Goal: Find specific page/section: Find specific page/section

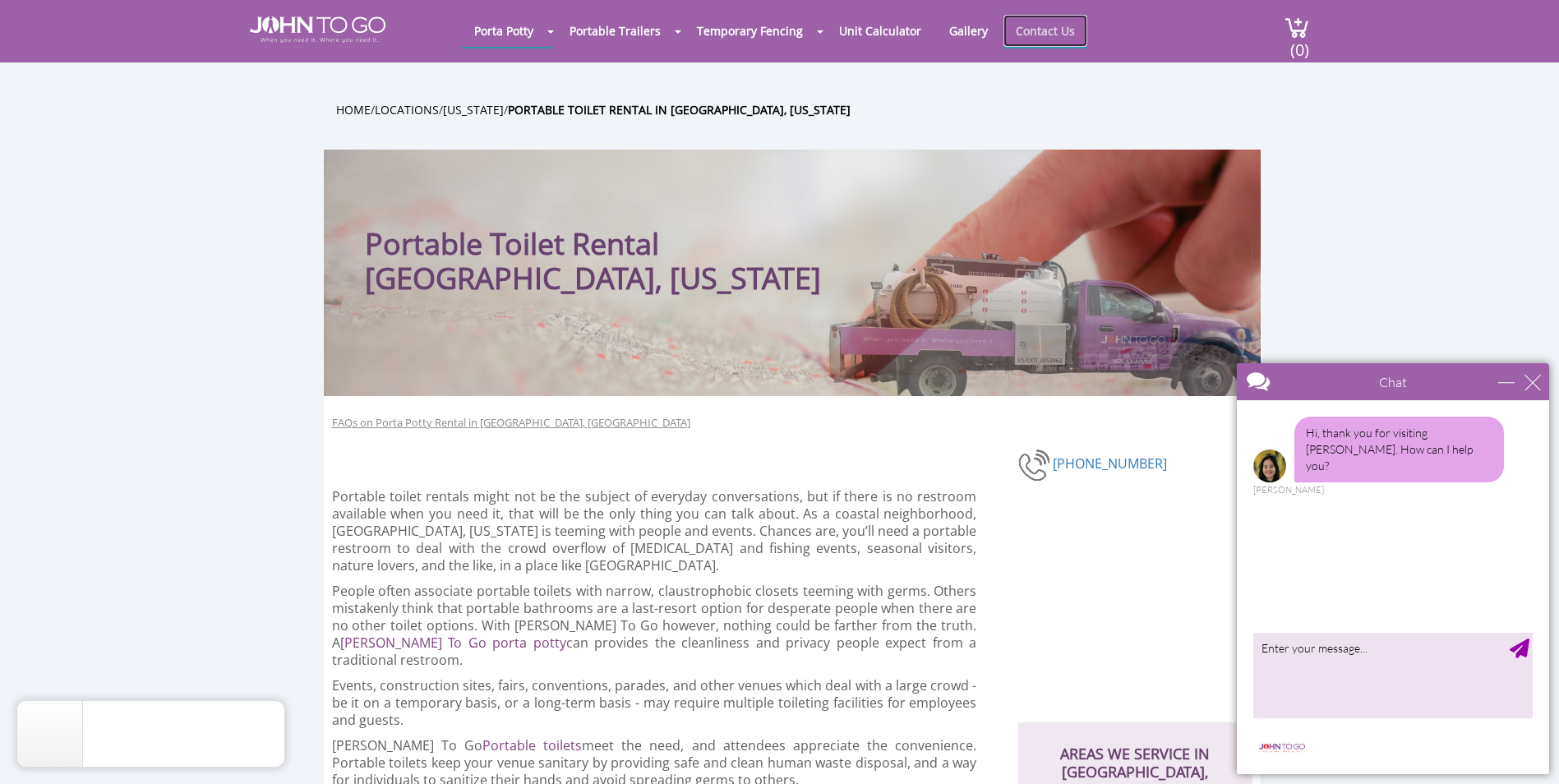
click at [1049, 26] on link "Contact Us" at bounding box center [1045, 31] width 83 height 32
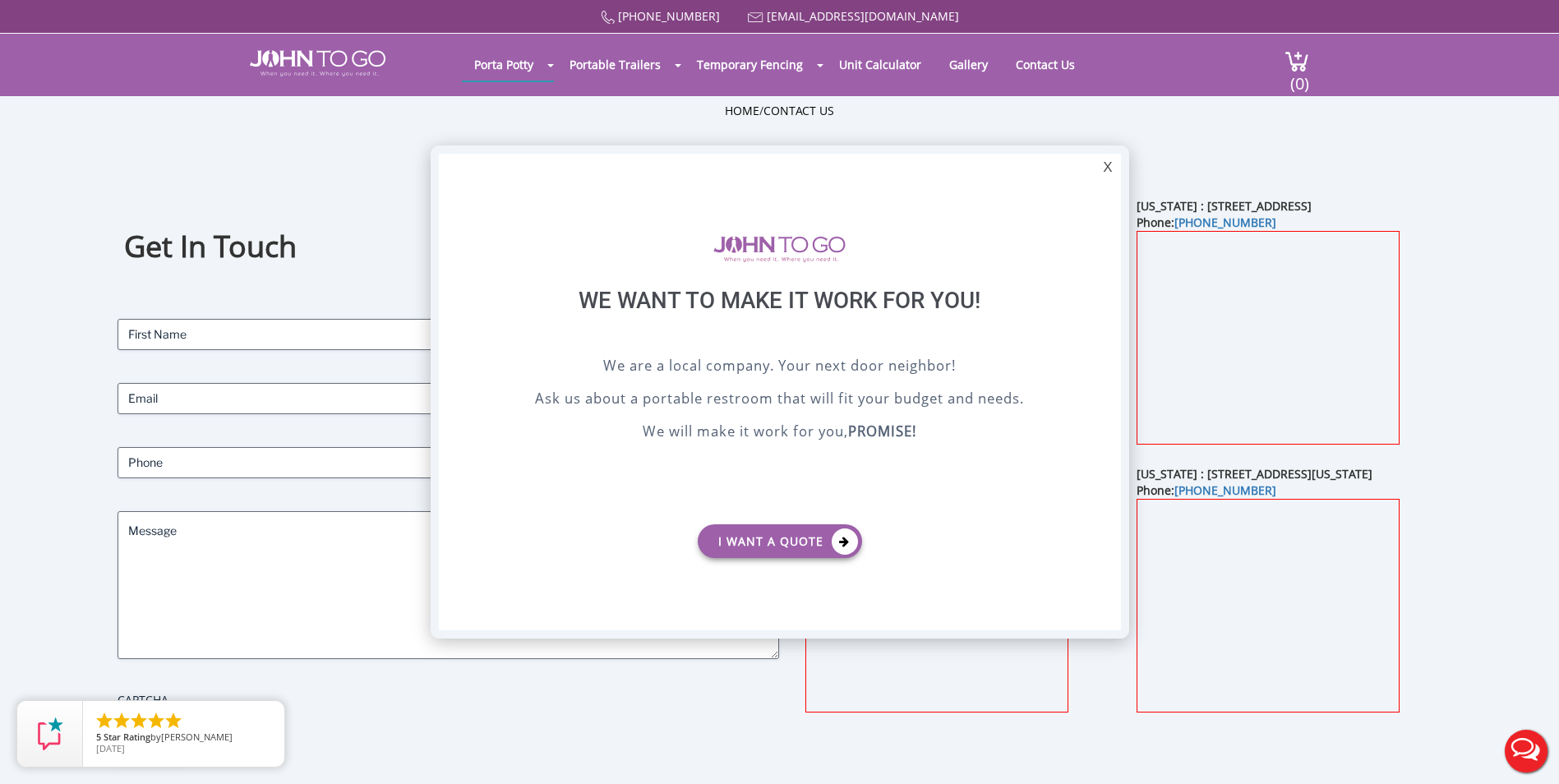
click at [1109, 160] on div "X" at bounding box center [1107, 167] width 26 height 28
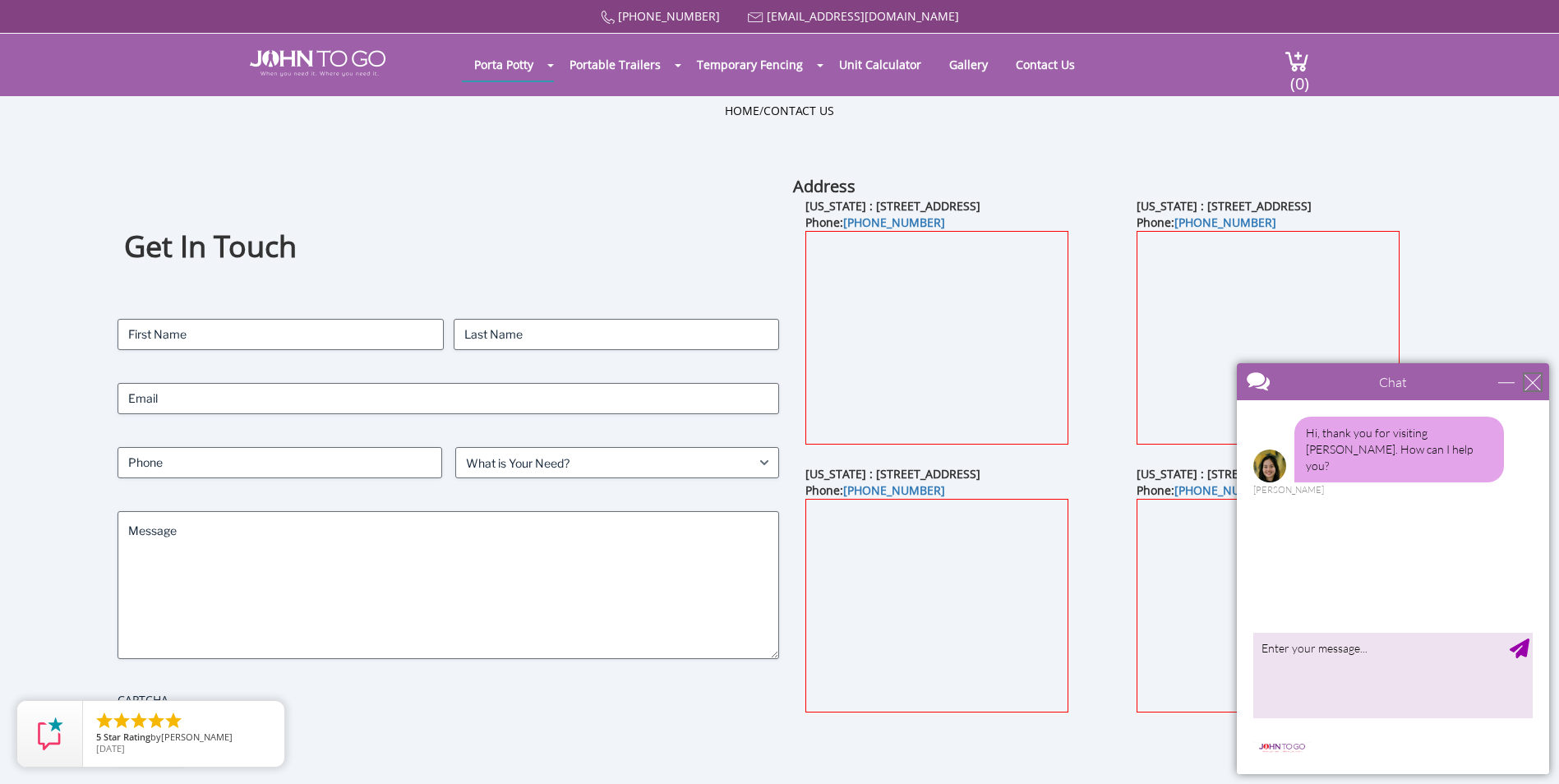
click at [1532, 375] on div "close" at bounding box center [1532, 381] width 16 height 16
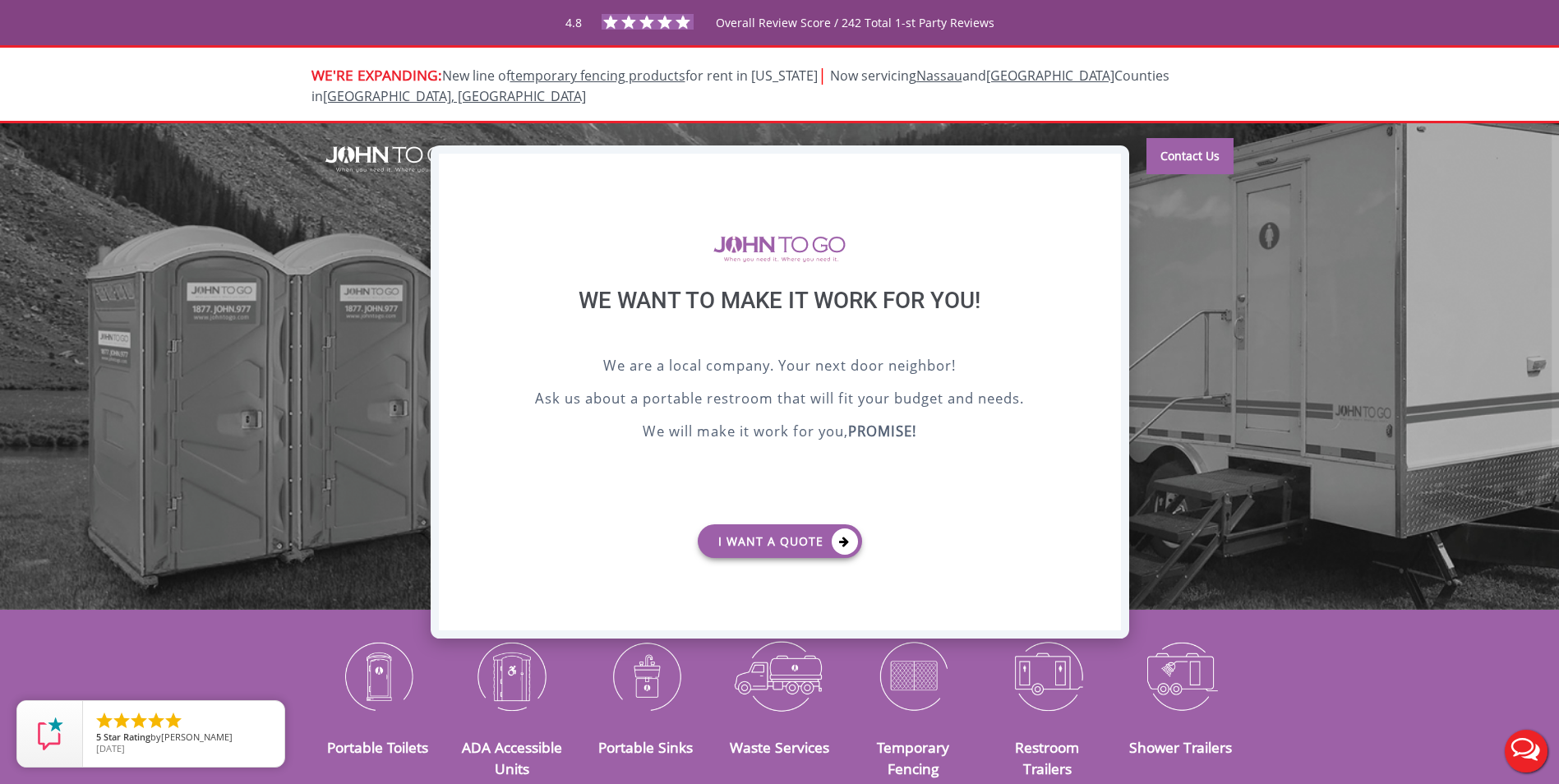
click at [1097, 164] on div "X" at bounding box center [1107, 167] width 26 height 28
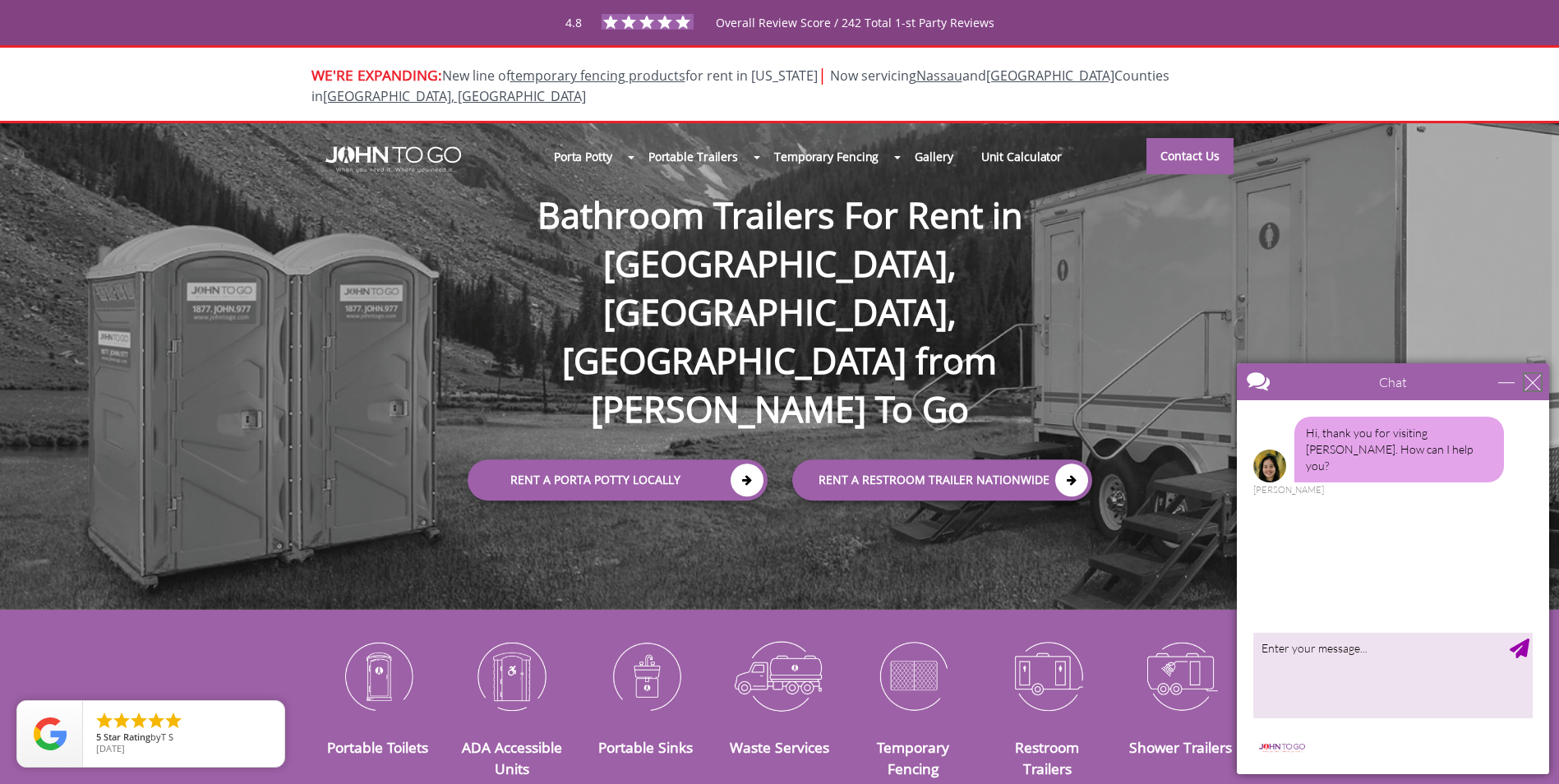
click at [1527, 386] on div "close" at bounding box center [1532, 381] width 16 height 16
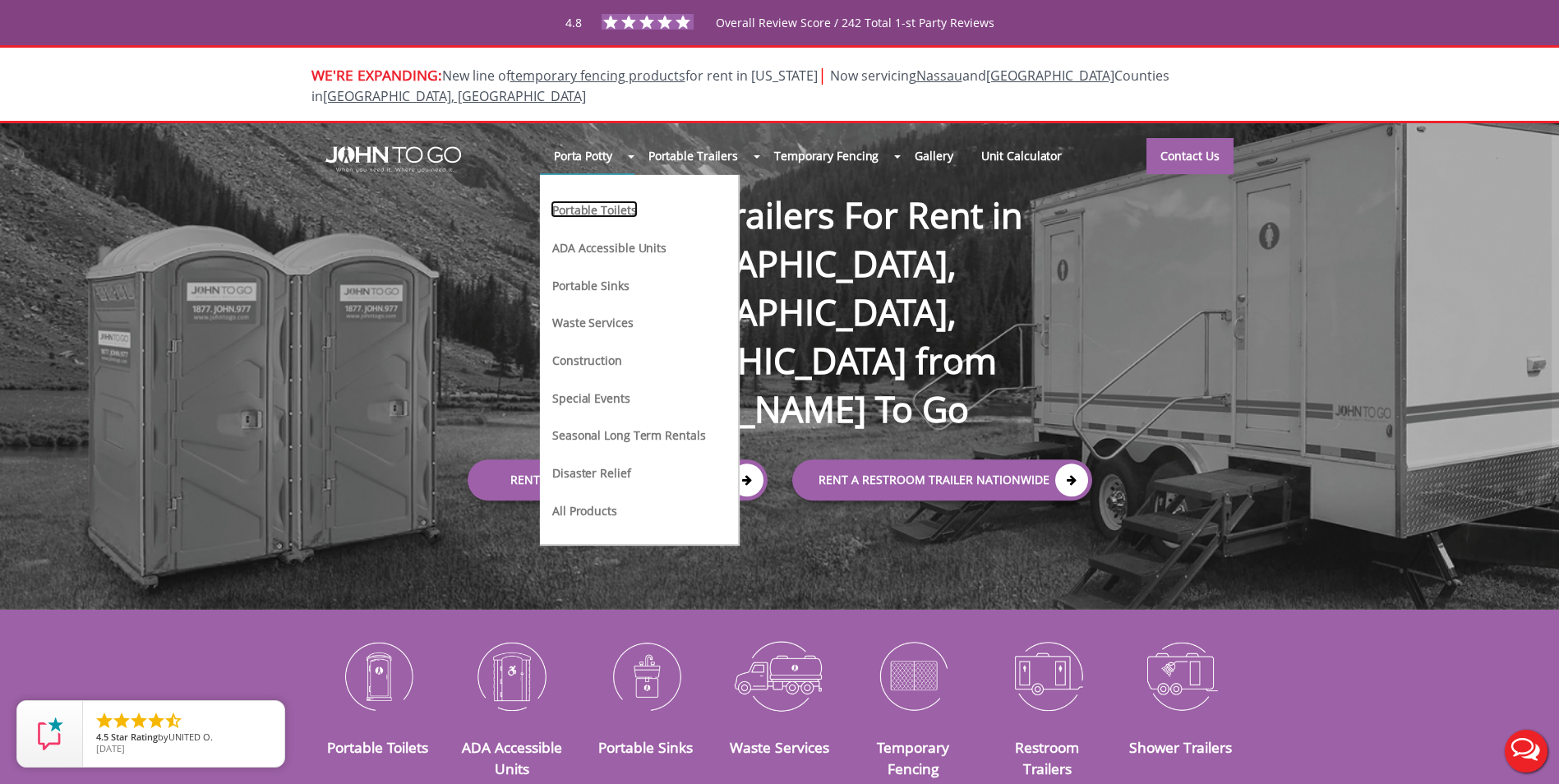
click at [586, 200] on link "Portable Toilets" at bounding box center [594, 209] width 87 height 17
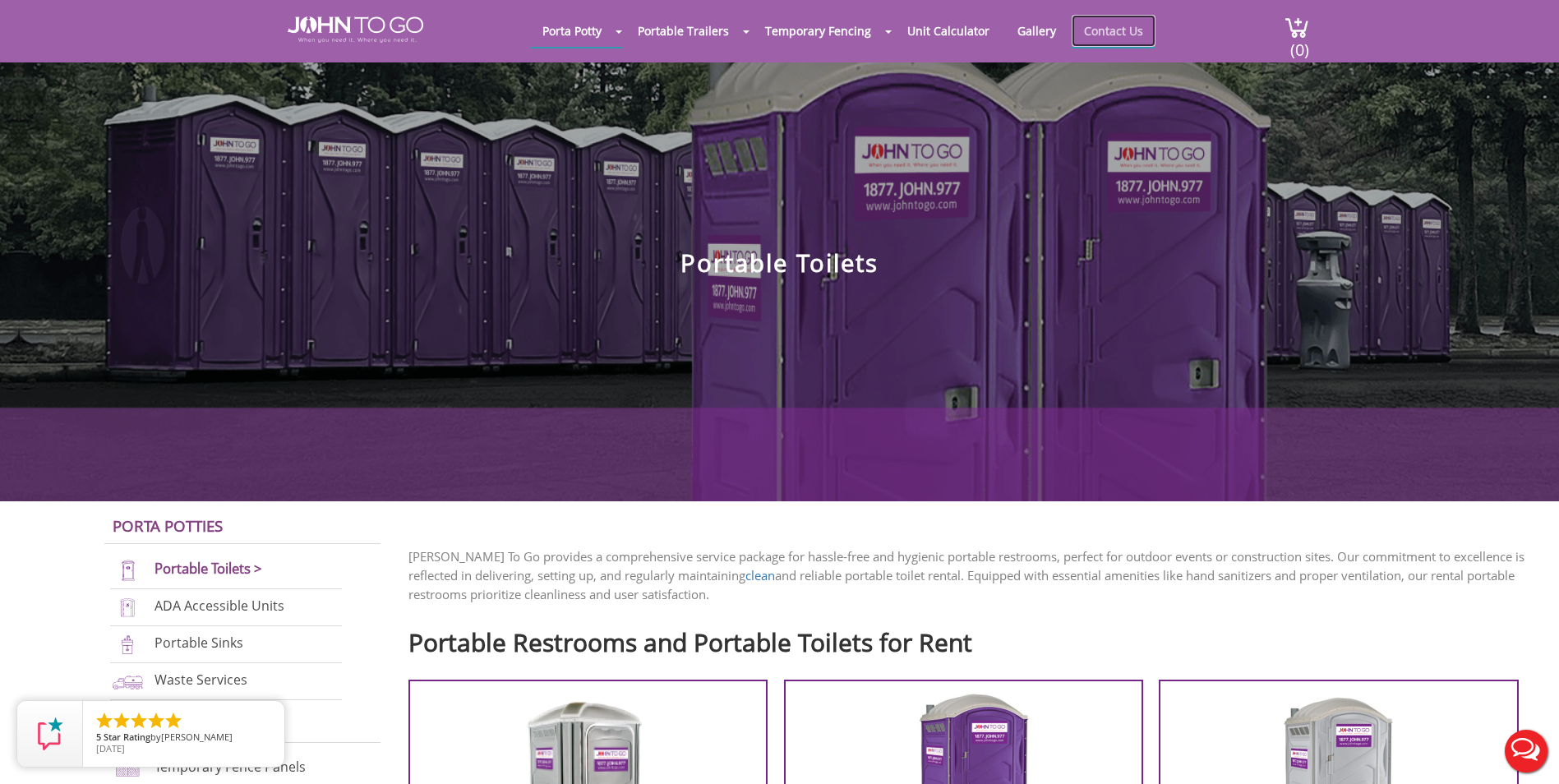
click at [1109, 31] on link "Contact Us" at bounding box center [1113, 31] width 83 height 32
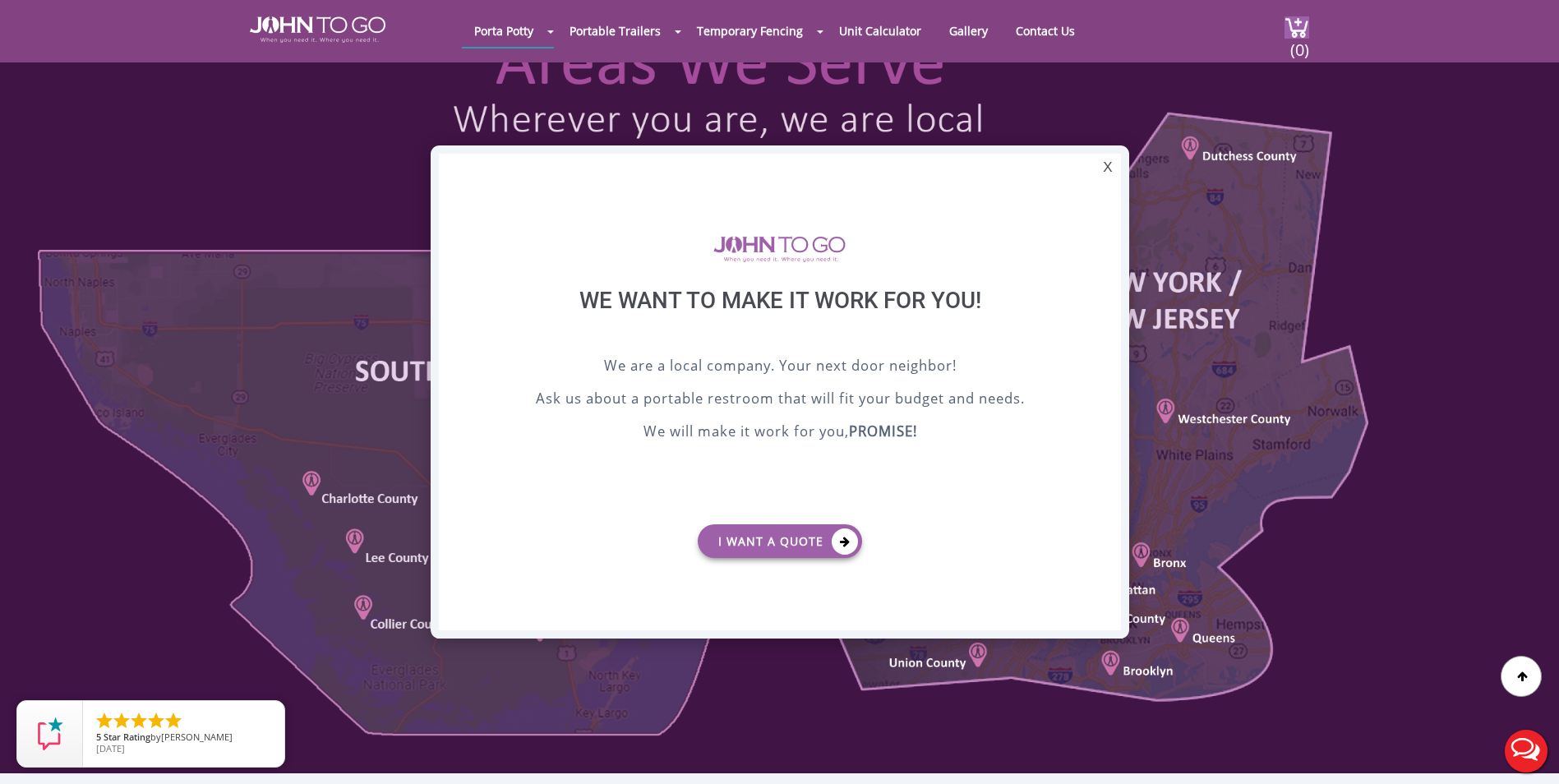
scroll to position [821, 0]
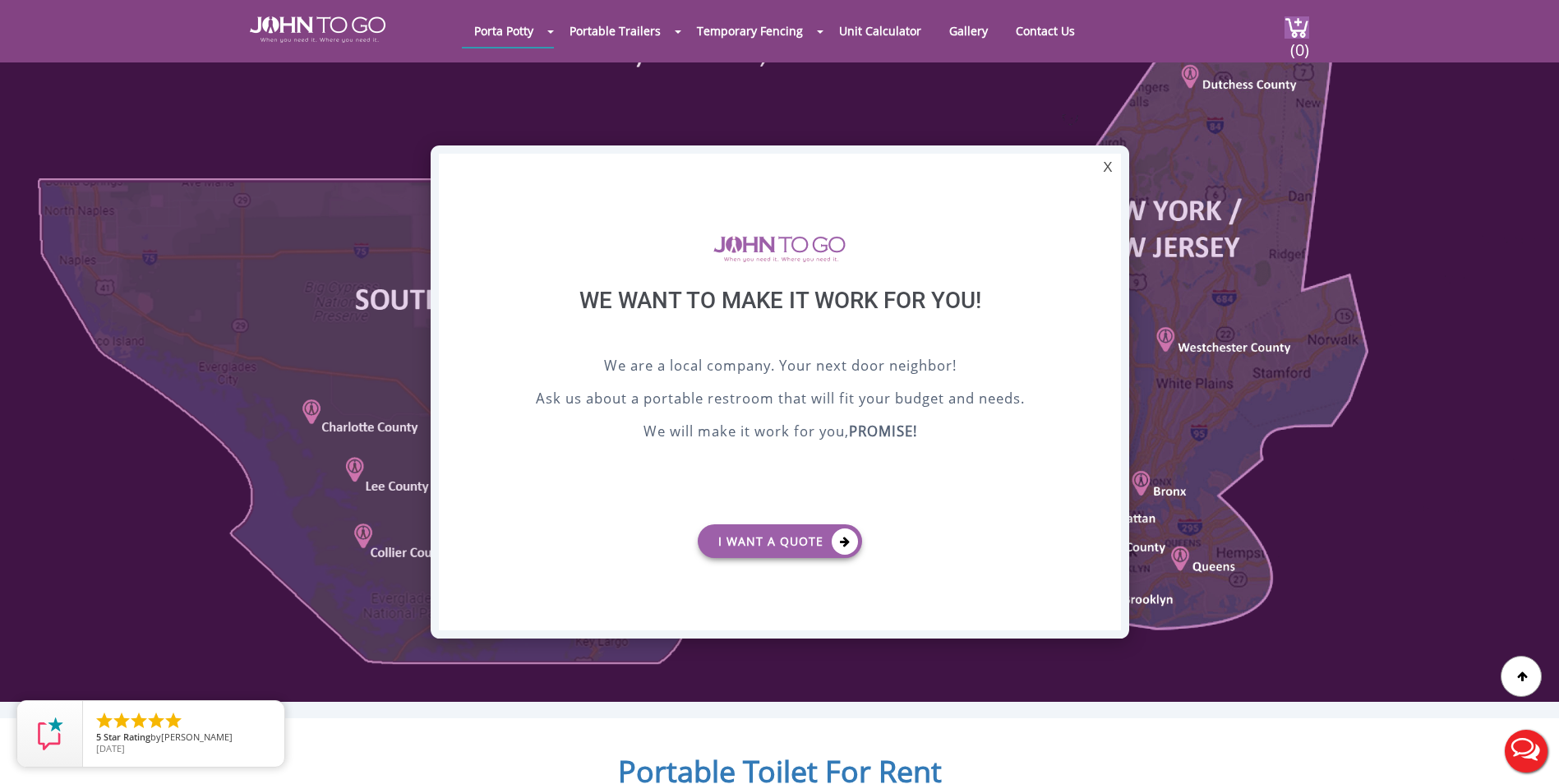
click at [1114, 168] on div "X" at bounding box center [1107, 167] width 26 height 28
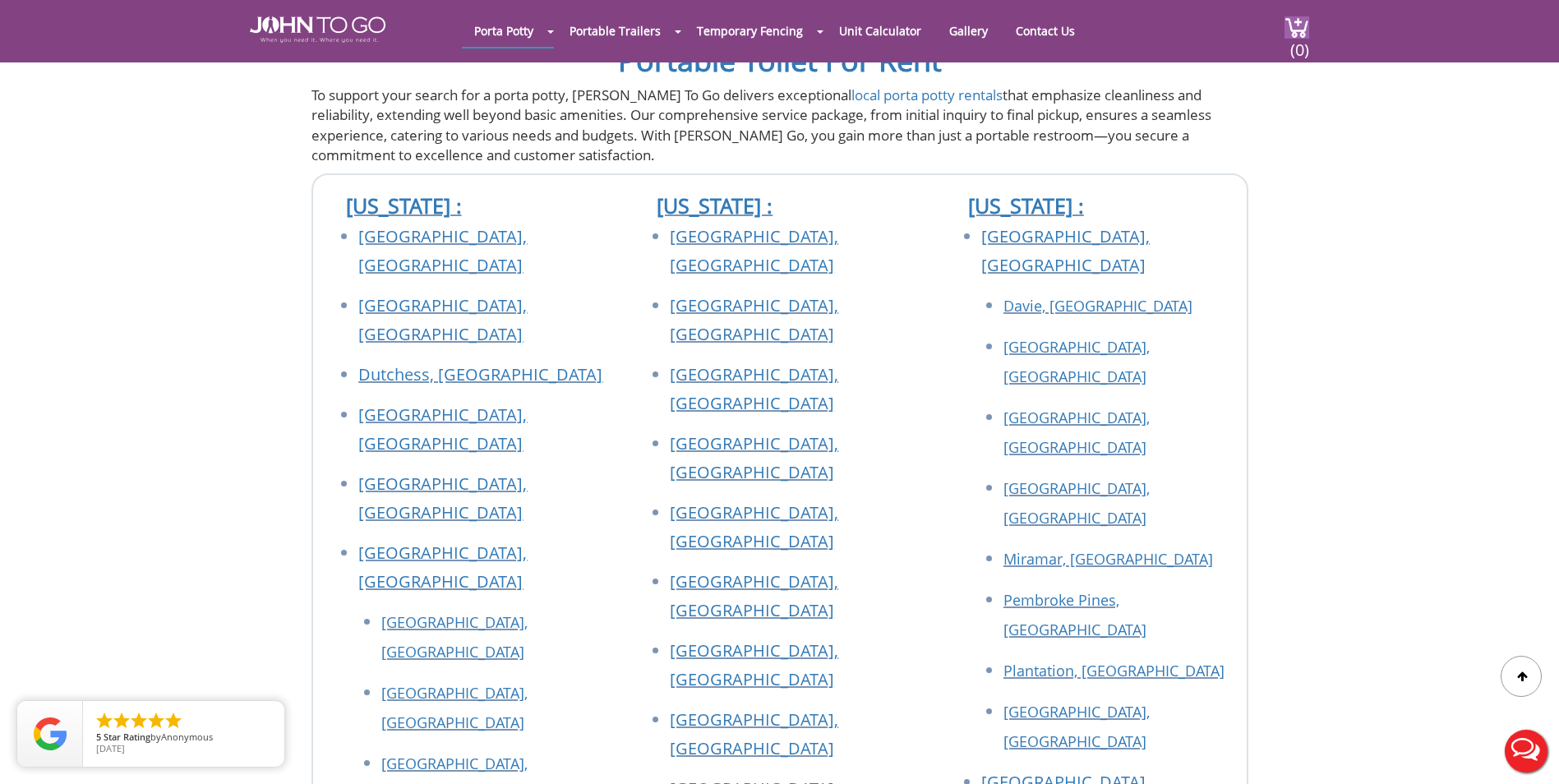
scroll to position [1561, 0]
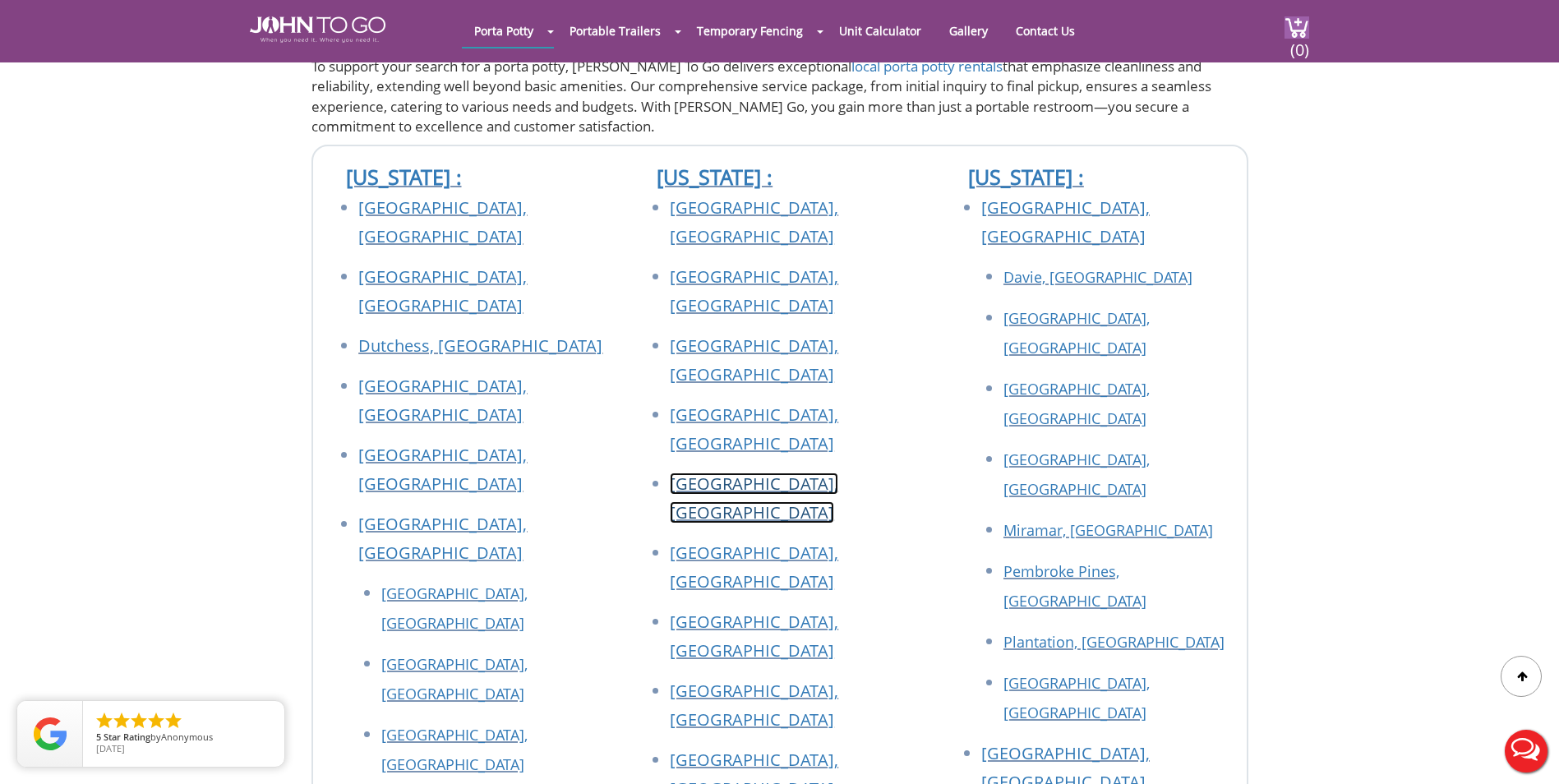
click at [731, 472] on link "[GEOGRAPHIC_DATA], [GEOGRAPHIC_DATA]" at bounding box center [754, 498] width 169 height 51
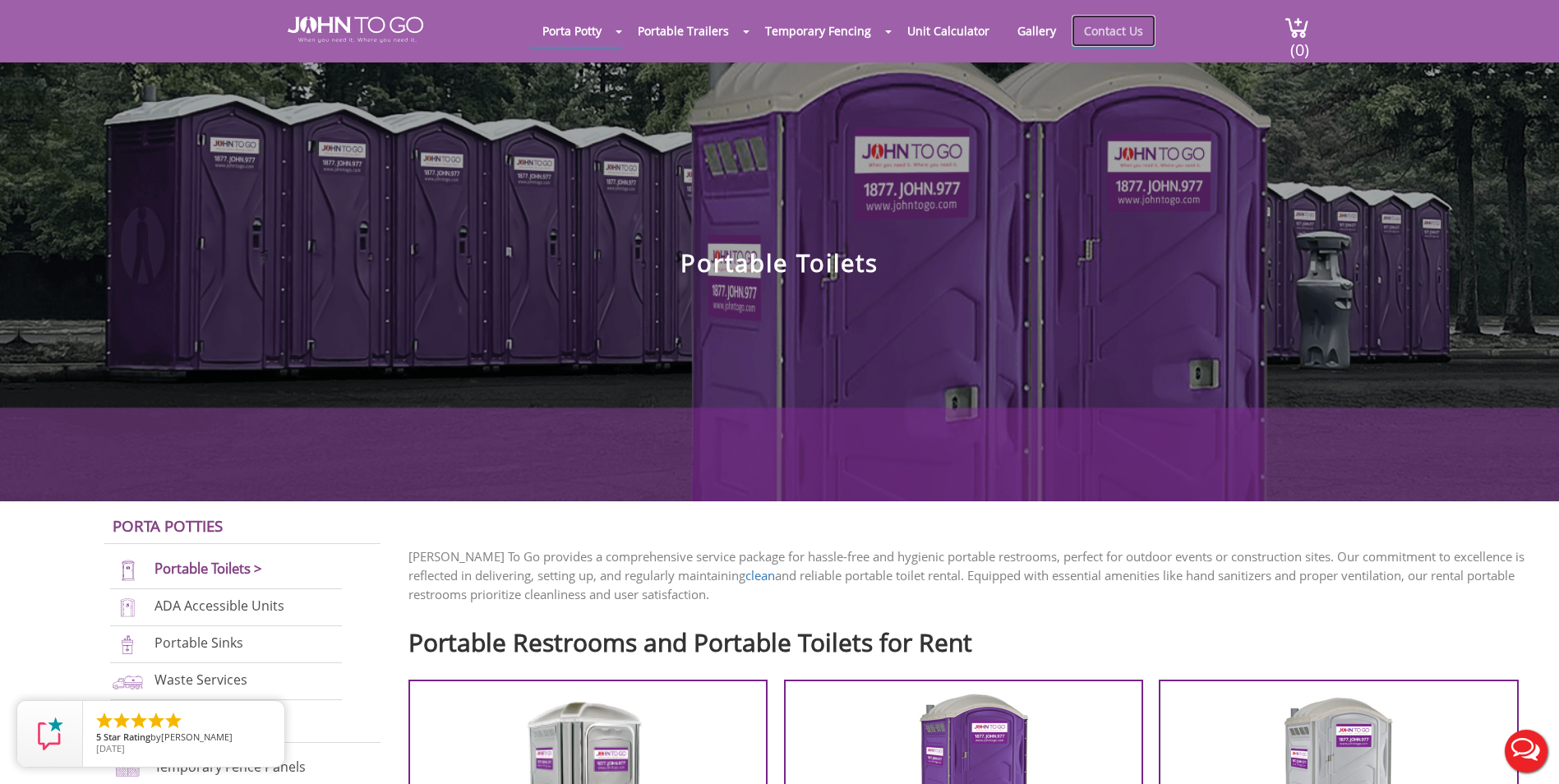
click at [1118, 35] on link "Contact Us" at bounding box center [1113, 31] width 83 height 32
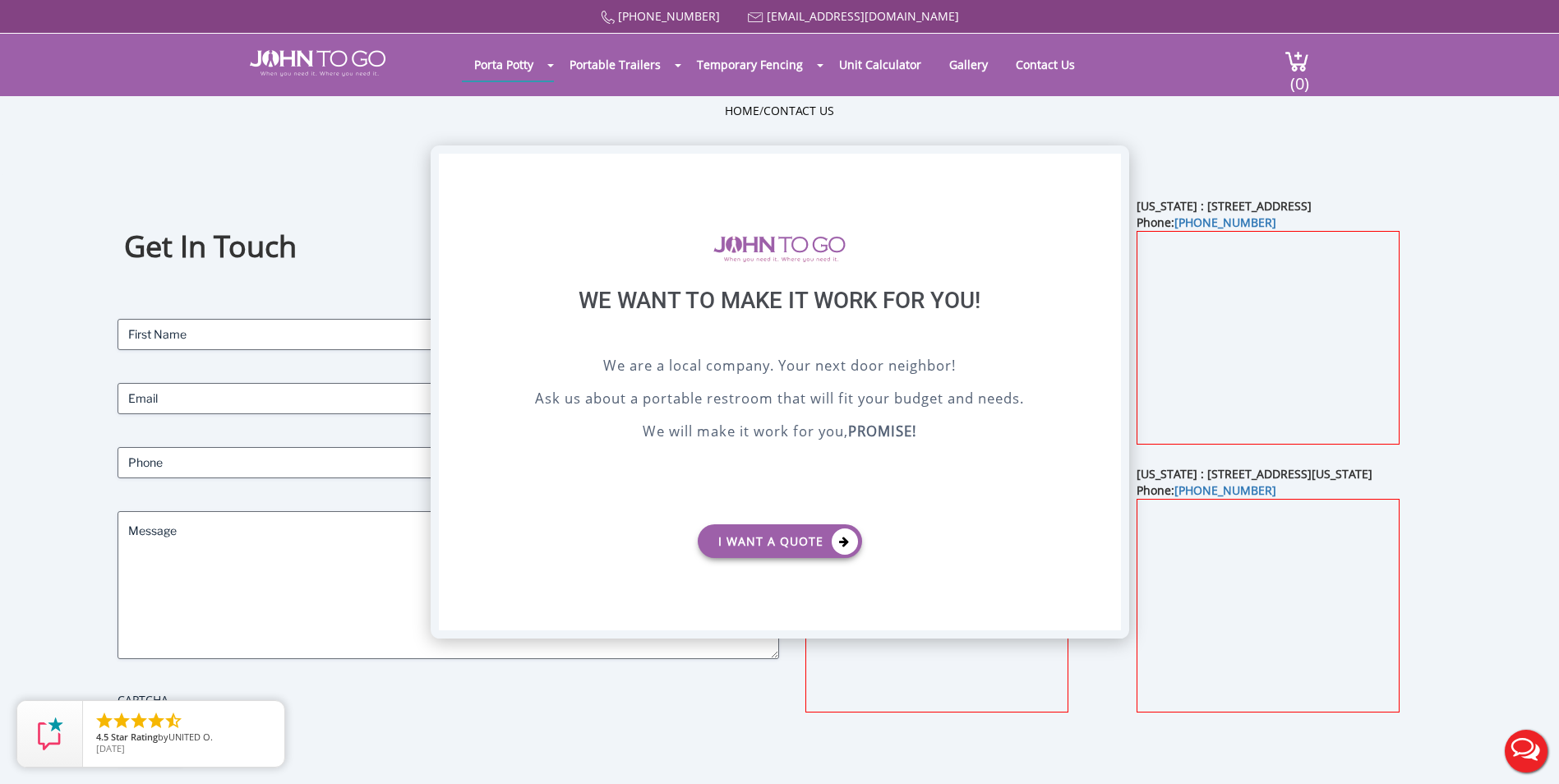
click at [1104, 163] on div "X" at bounding box center [1107, 167] width 26 height 28
